Goal: Task Accomplishment & Management: Use online tool/utility

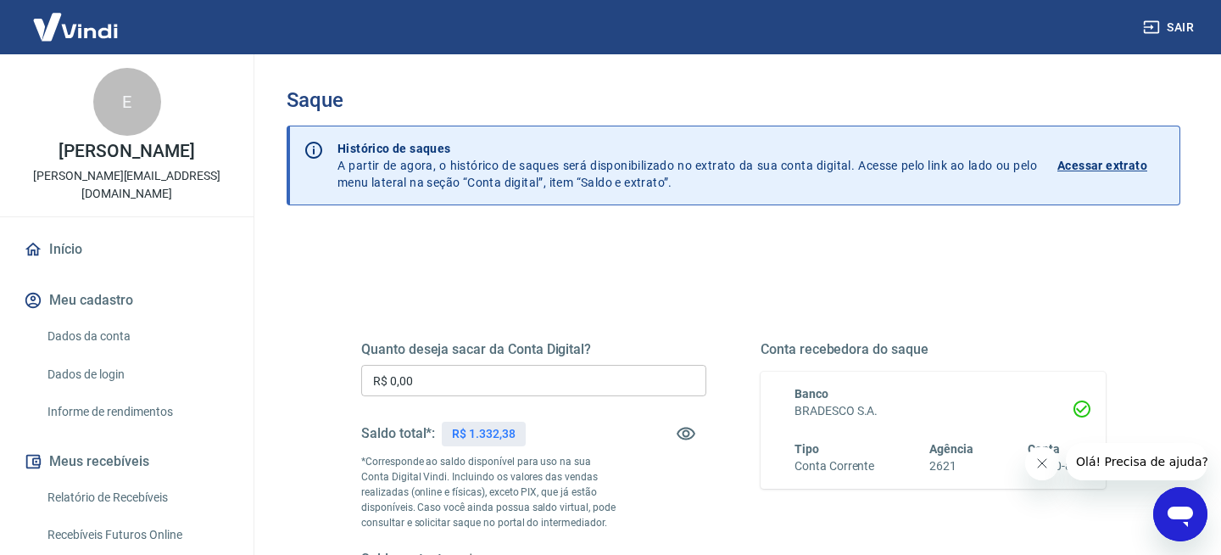
click at [444, 388] on input "R$ 0,00" at bounding box center [533, 380] width 345 height 31
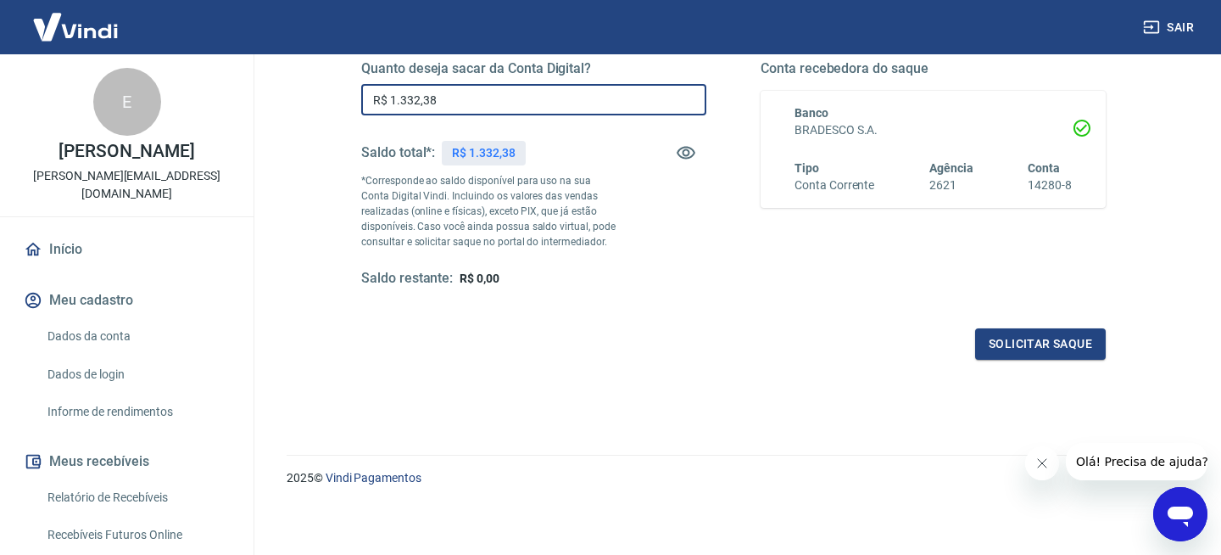
scroll to position [283, 0]
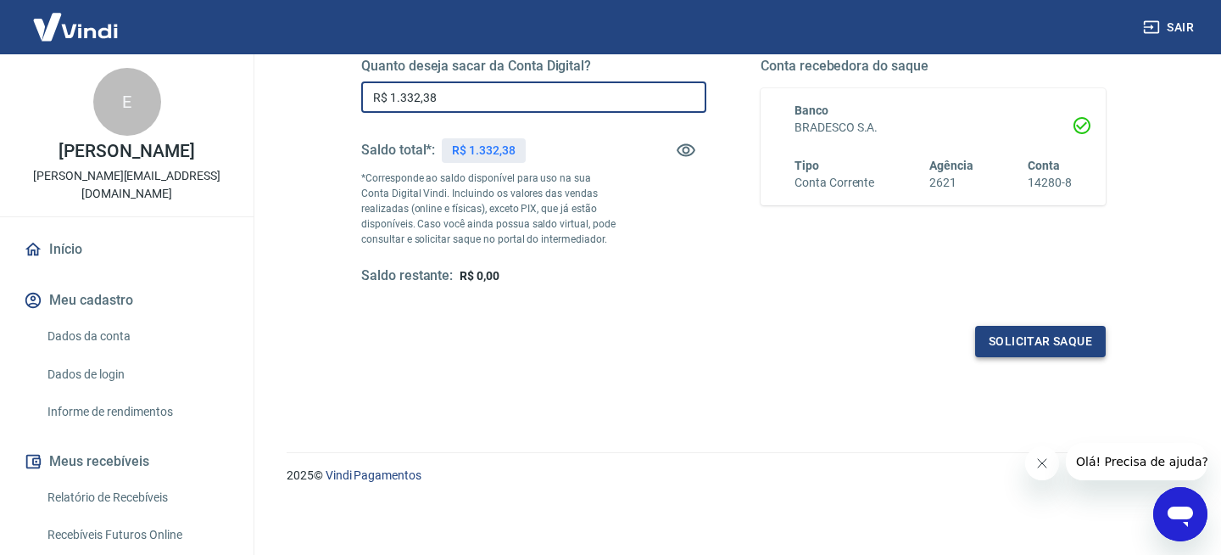
type input "R$ 1.332,38"
click at [1025, 348] on button "Solicitar saque" at bounding box center [1040, 341] width 131 height 31
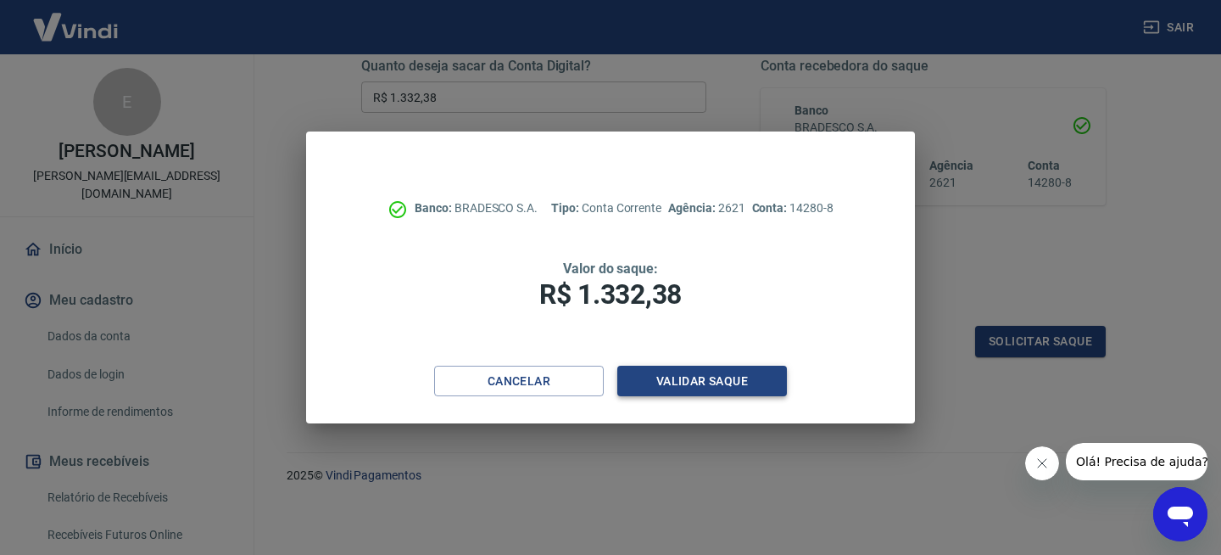
click at [753, 377] on button "Validar saque" at bounding box center [702, 380] width 170 height 31
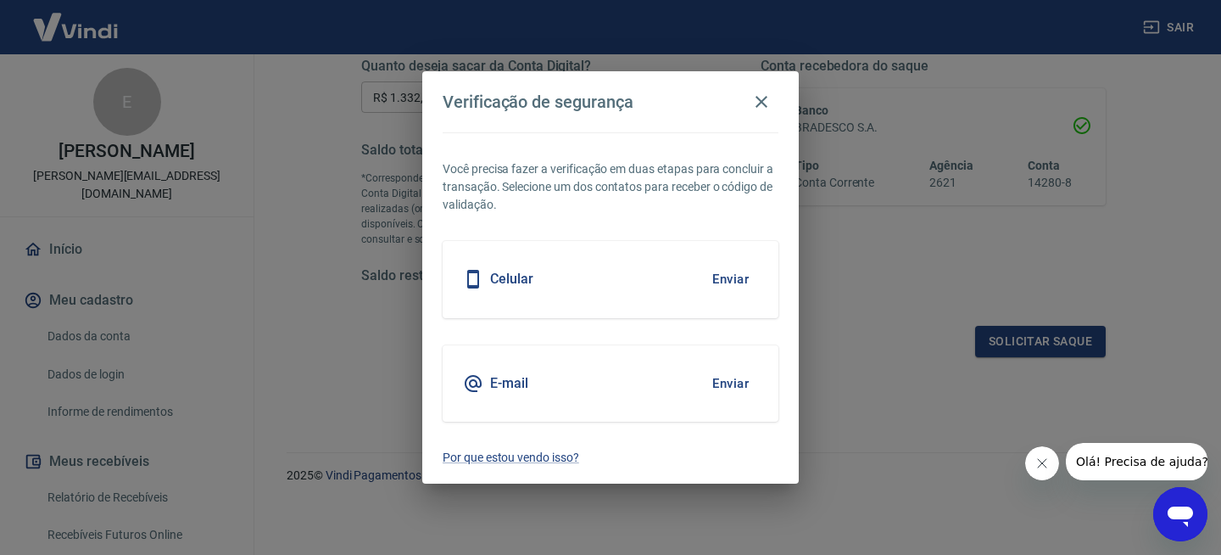
click at [724, 278] on button "Enviar" at bounding box center [730, 279] width 55 height 36
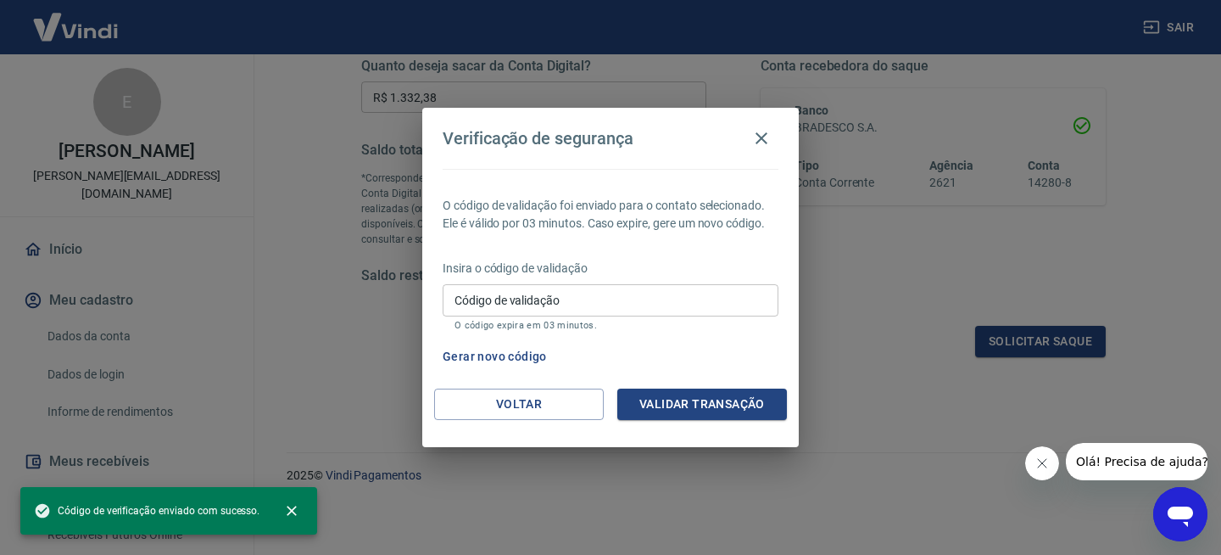
click at [667, 298] on input "Código de validação" at bounding box center [611, 299] width 336 height 31
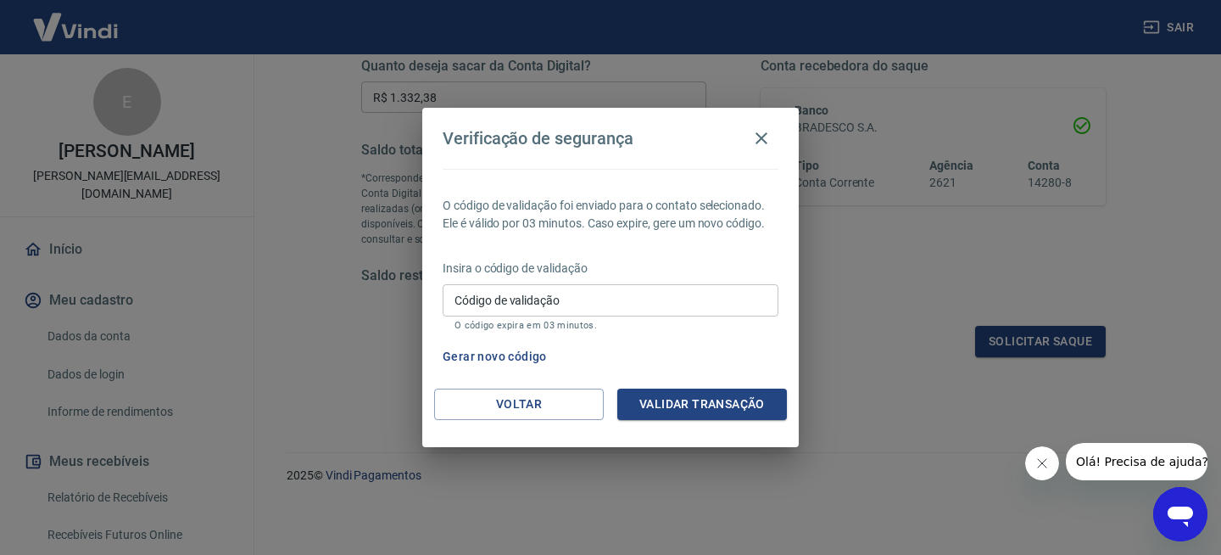
click at [895, 296] on div "Verificação de segurança O código de validação foi enviado para o contato selec…" at bounding box center [610, 277] width 1221 height 555
click at [680, 400] on button "Validar transação" at bounding box center [702, 403] width 170 height 31
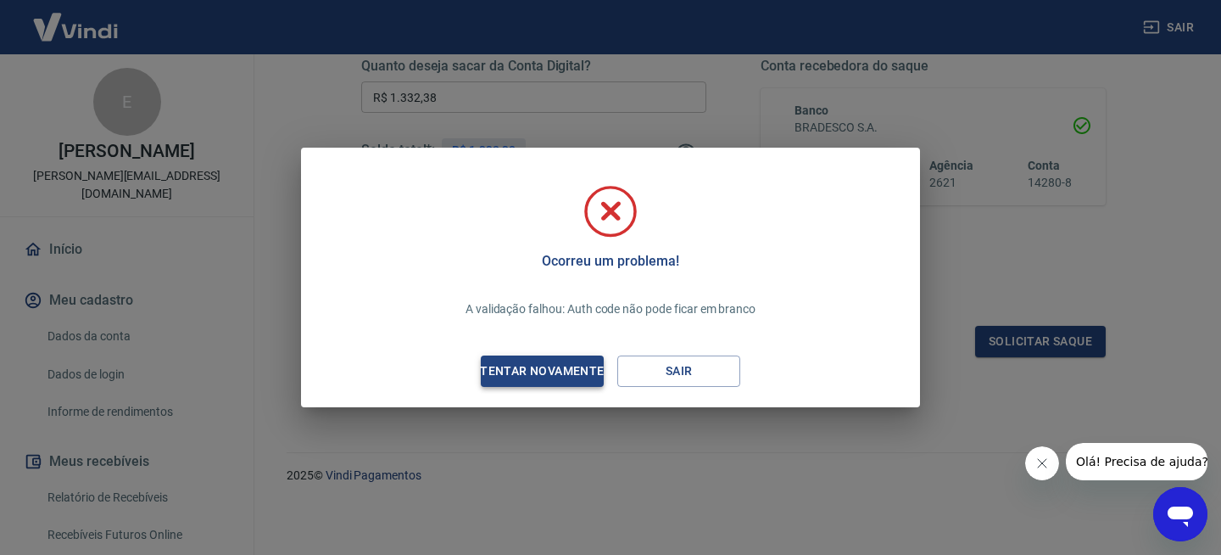
click at [562, 368] on div "Tentar novamente" at bounding box center [542, 370] width 165 height 21
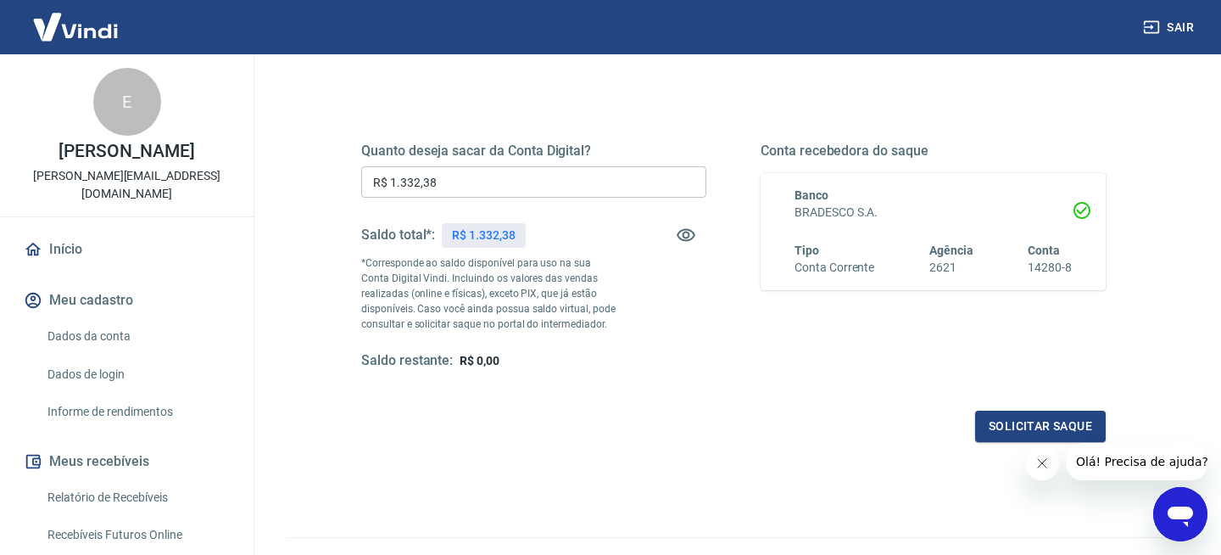
scroll to position [178, 0]
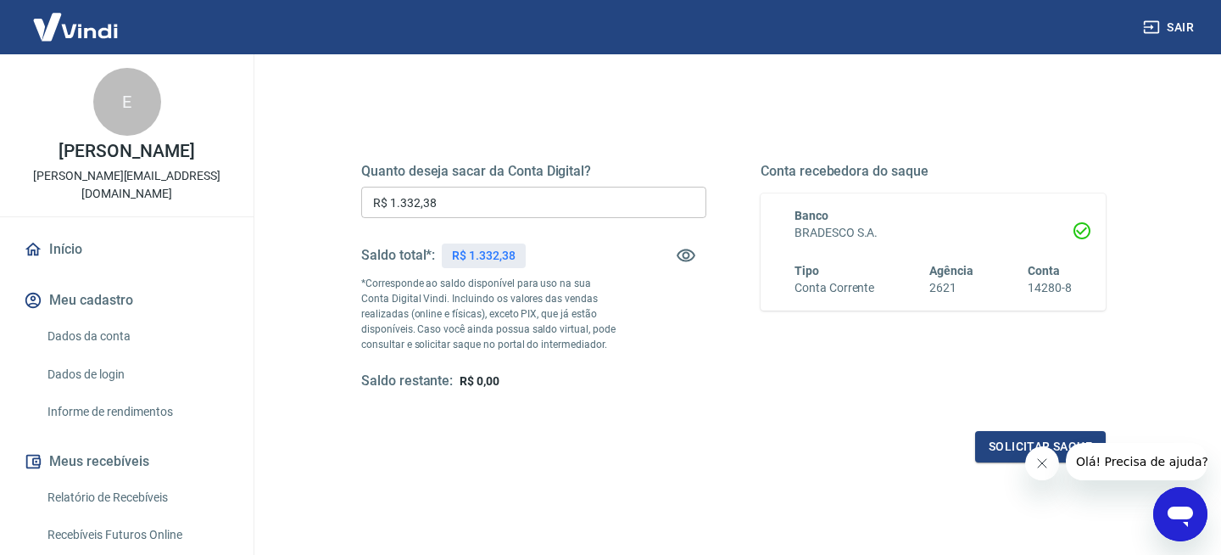
click at [1038, 458] on icon "Fechar mensagem da empresa" at bounding box center [1042, 463] width 14 height 14
click at [1029, 451] on button "Solicitar saque" at bounding box center [1040, 446] width 131 height 31
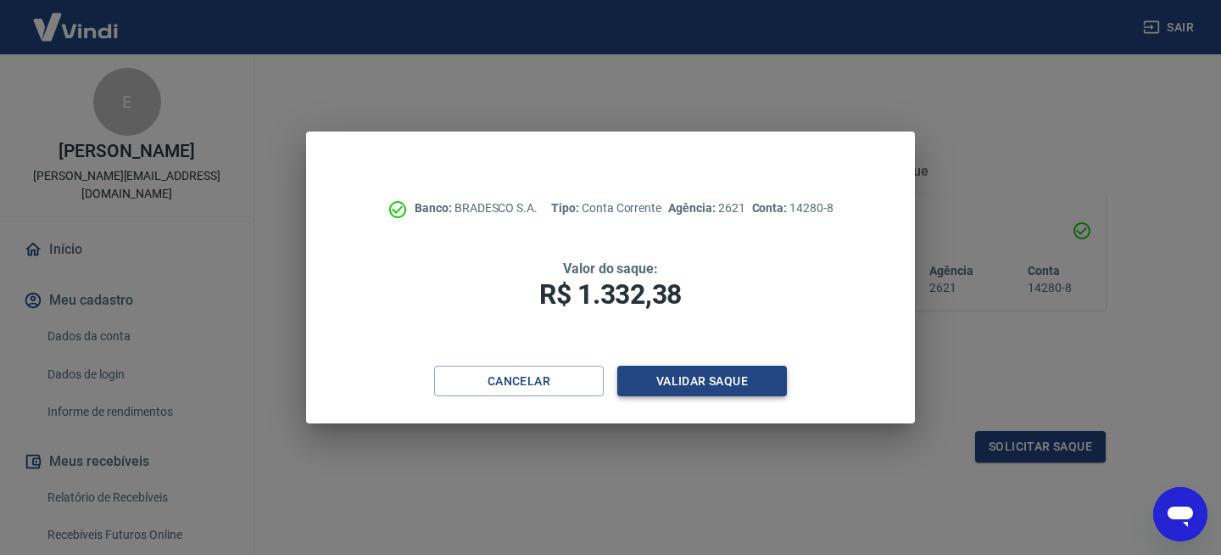
click at [729, 382] on button "Validar saque" at bounding box center [702, 380] width 170 height 31
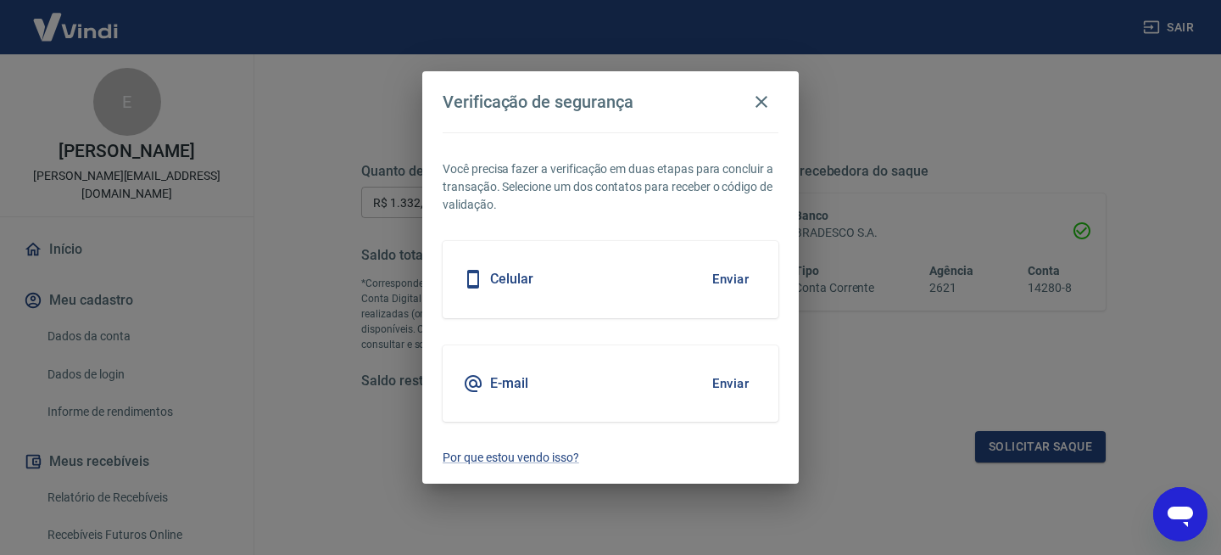
click at [732, 280] on button "Enviar" at bounding box center [730, 279] width 55 height 36
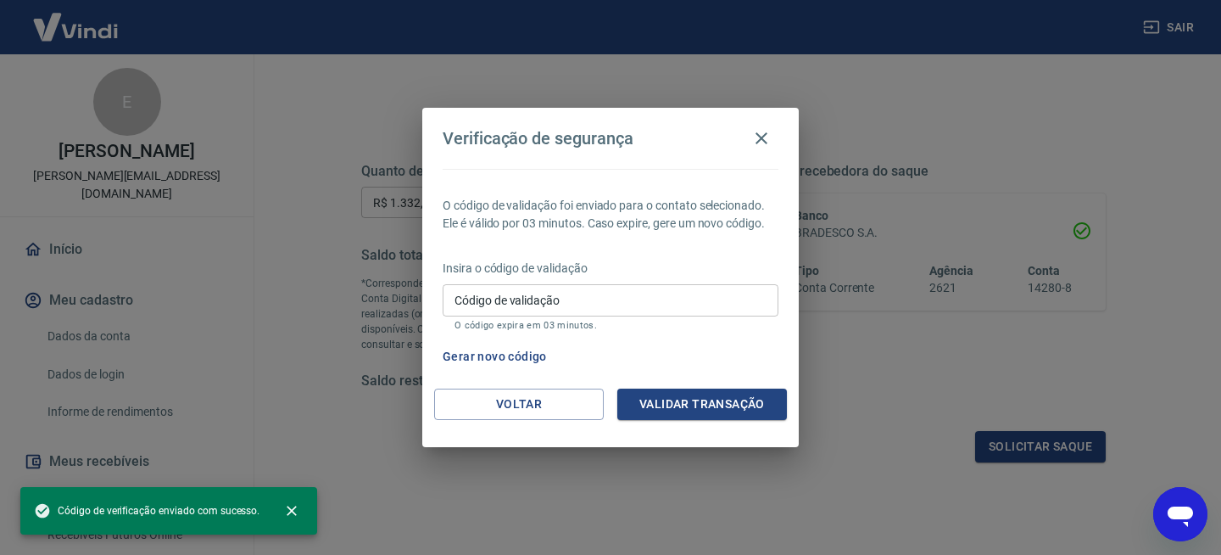
click at [683, 296] on input "Código de validação" at bounding box center [611, 299] width 336 height 31
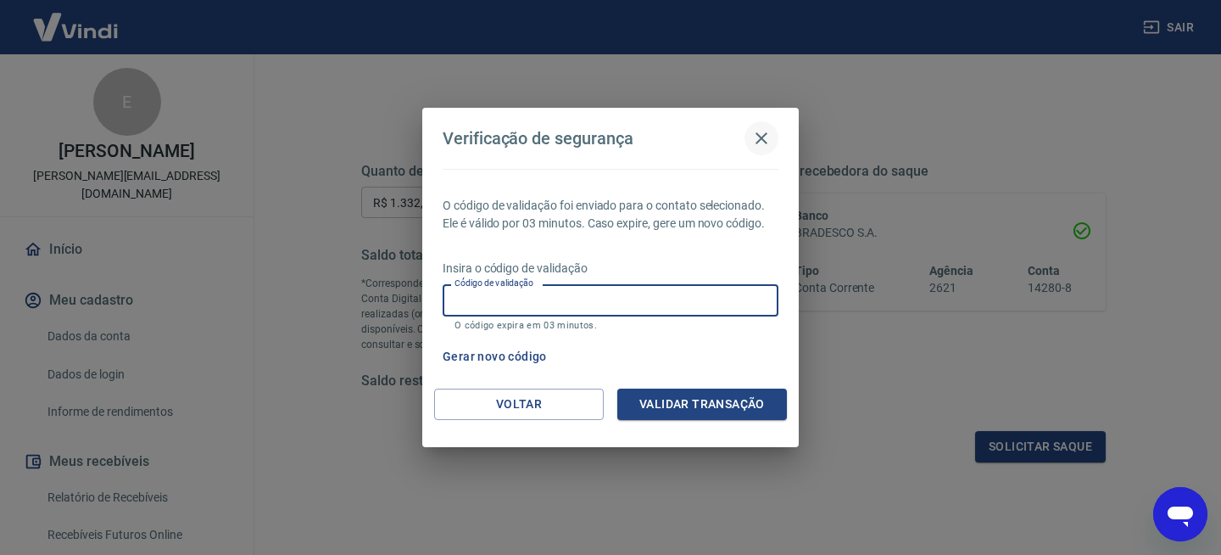
click at [761, 135] on icon "button" at bounding box center [761, 138] width 20 height 20
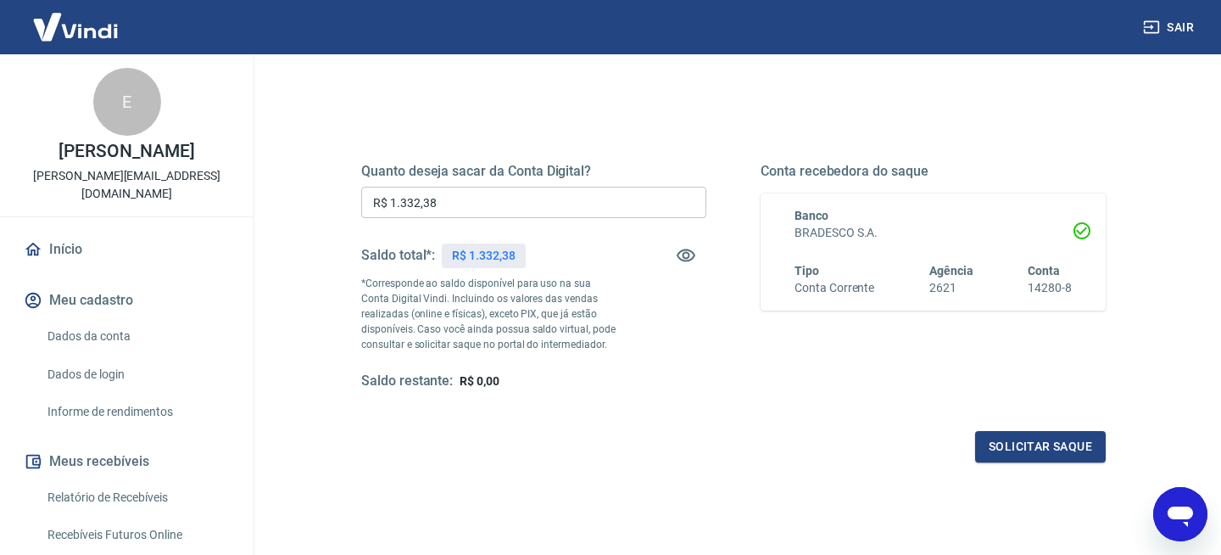
click at [480, 200] on input "R$ 1.332,38" at bounding box center [533, 202] width 345 height 31
click at [1006, 450] on button "Solicitar saque" at bounding box center [1040, 446] width 131 height 31
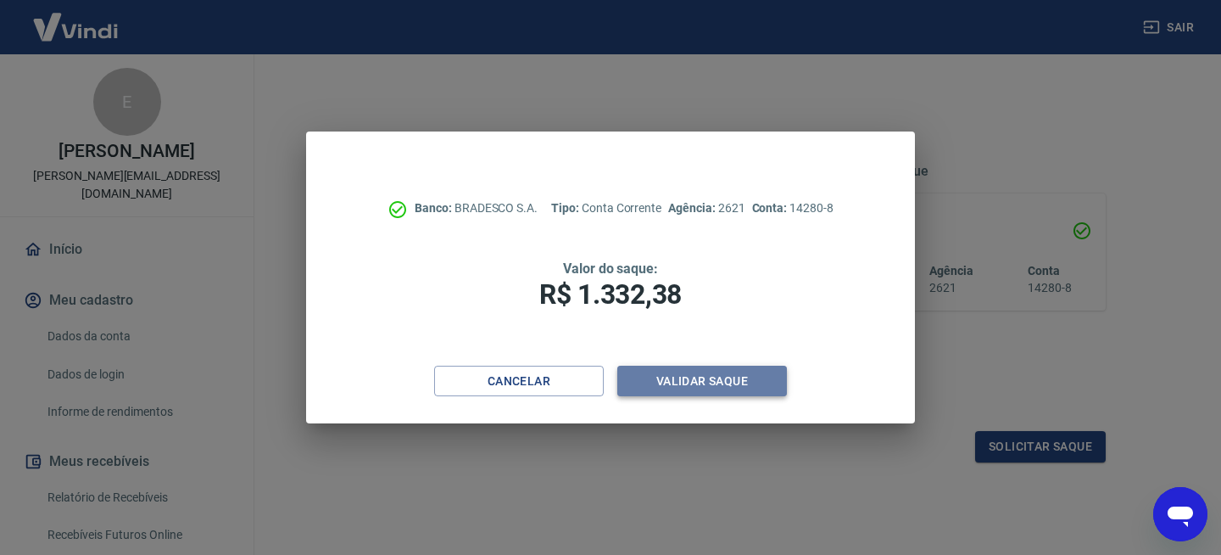
click at [745, 383] on button "Validar saque" at bounding box center [702, 380] width 170 height 31
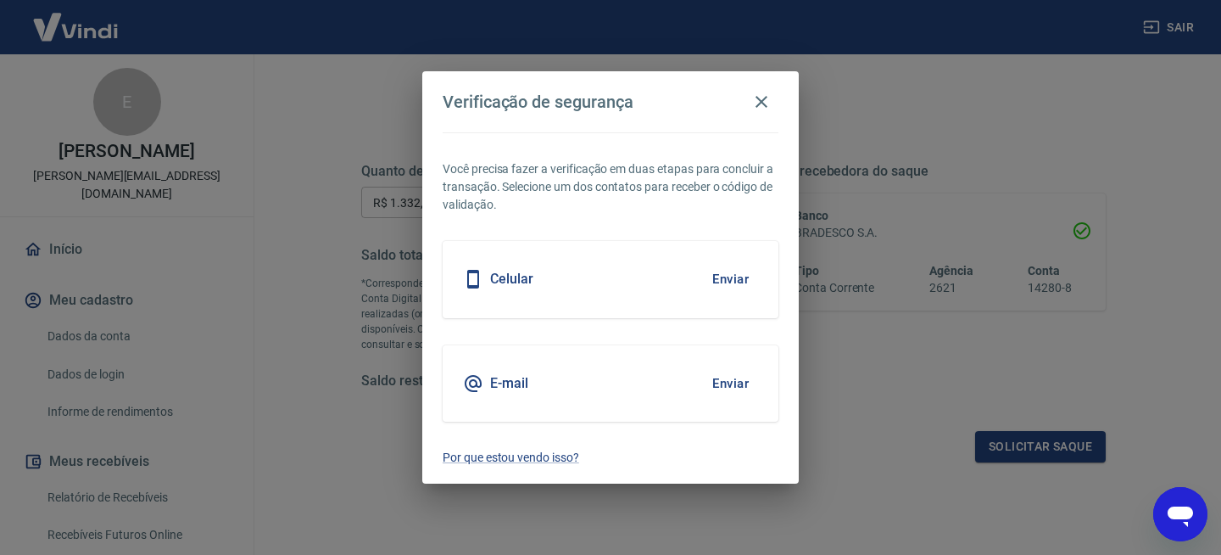
click at [725, 383] on button "Enviar" at bounding box center [730, 383] width 55 height 36
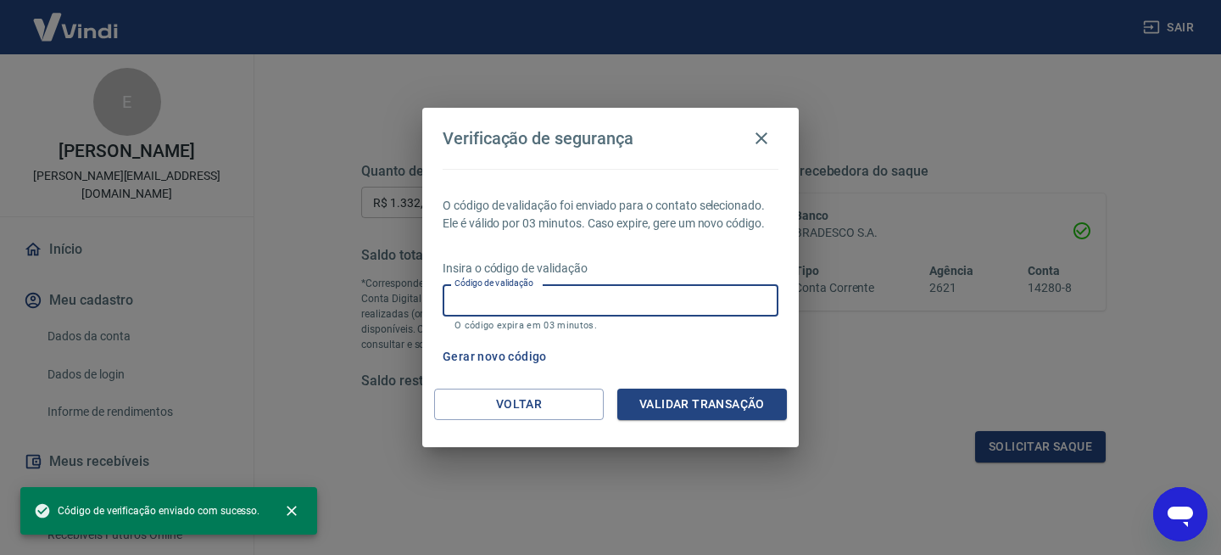
click at [561, 302] on input "Código de validação" at bounding box center [611, 299] width 336 height 31
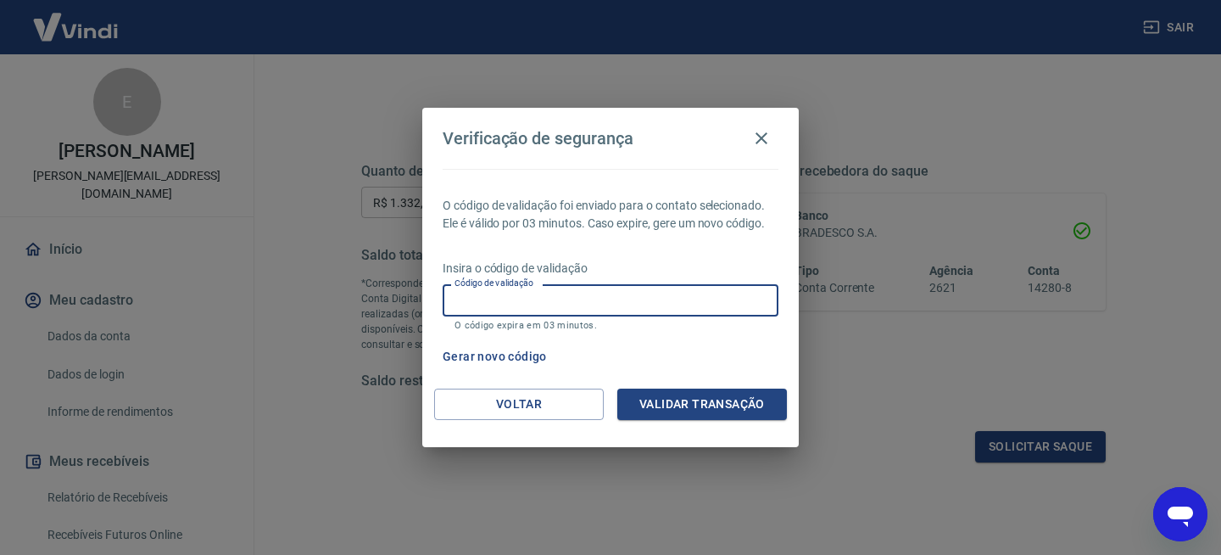
paste input "750391"
type input "750391"
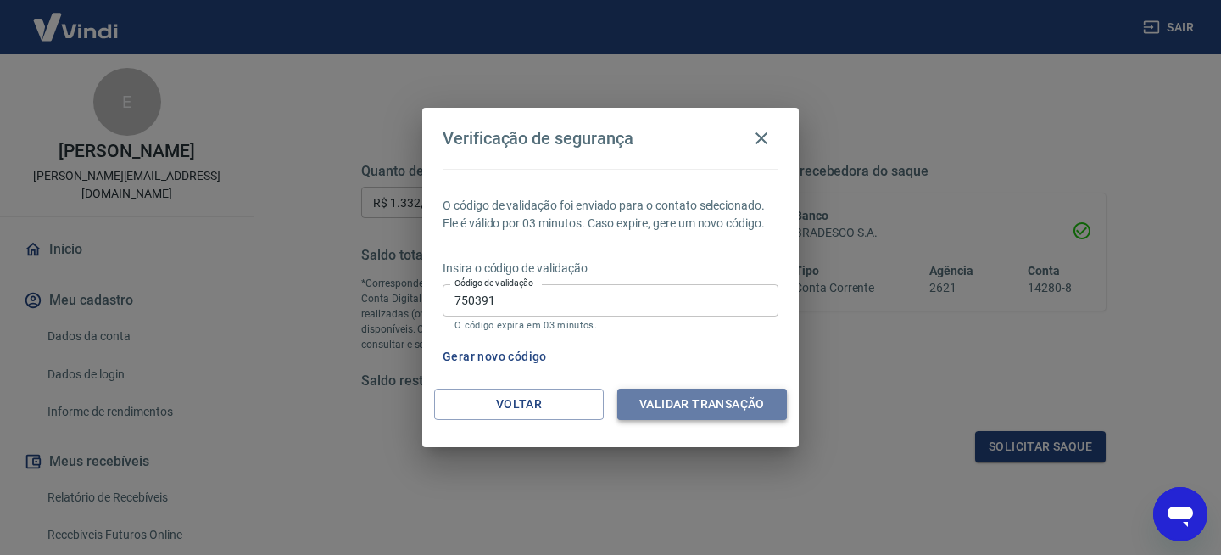
click at [669, 401] on button "Validar transação" at bounding box center [702, 403] width 170 height 31
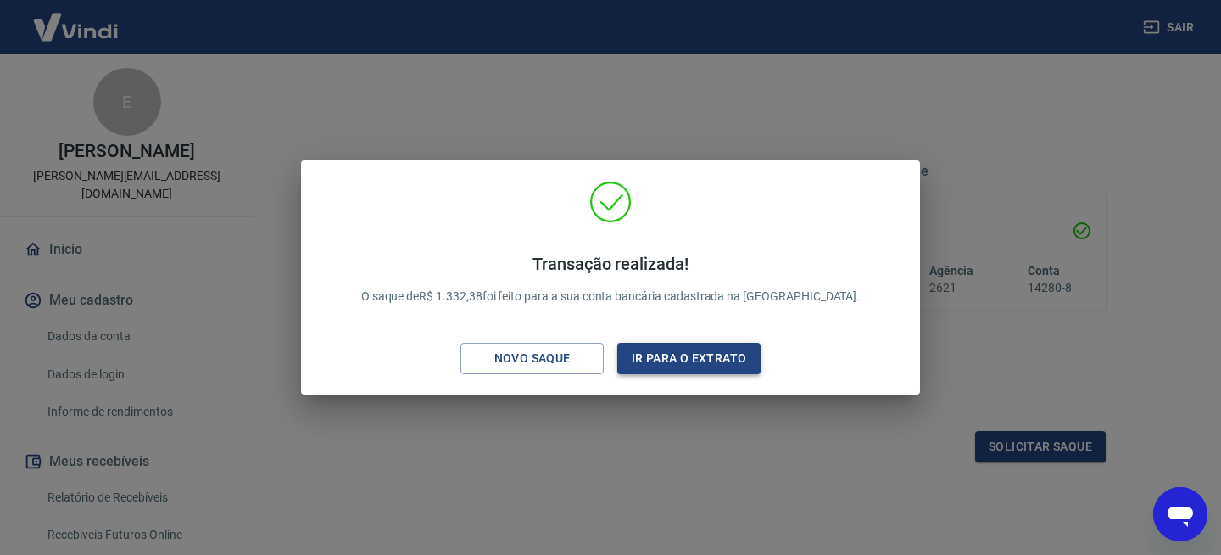
click at [674, 360] on button "Ir para o extrato" at bounding box center [688, 358] width 143 height 31
